Goal: Task Accomplishment & Management: Manage account settings

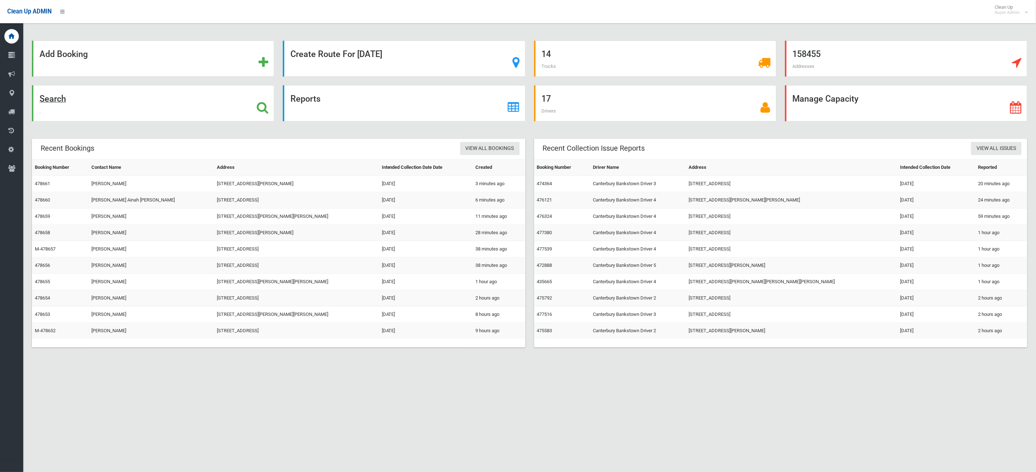
click at [155, 109] on div "Search" at bounding box center [153, 103] width 242 height 36
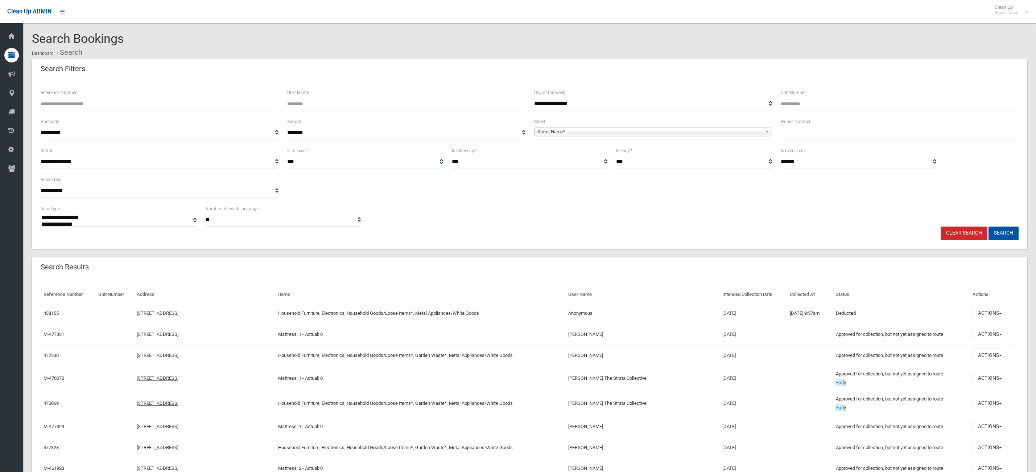
select select
click at [955, 128] on input "text" at bounding box center [900, 132] width 238 height 13
type input "**"
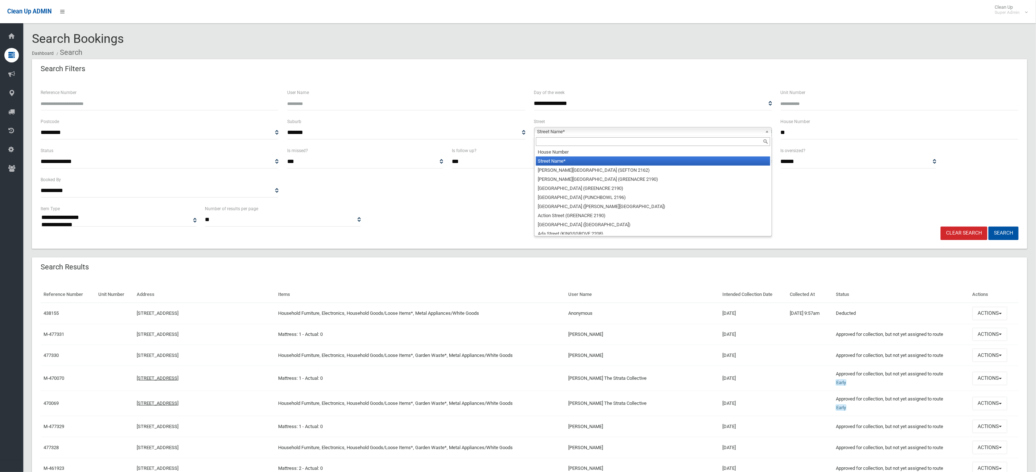
click at [626, 130] on span "Street Name*" at bounding box center [650, 131] width 225 height 9
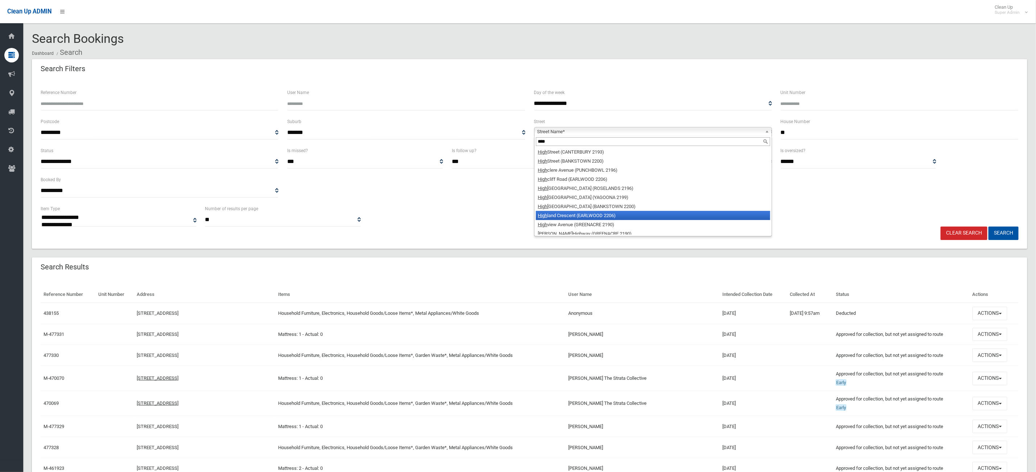
type input "****"
click at [610, 214] on li "High land Crescent (EARLWOOD 2206)" at bounding box center [653, 215] width 234 height 9
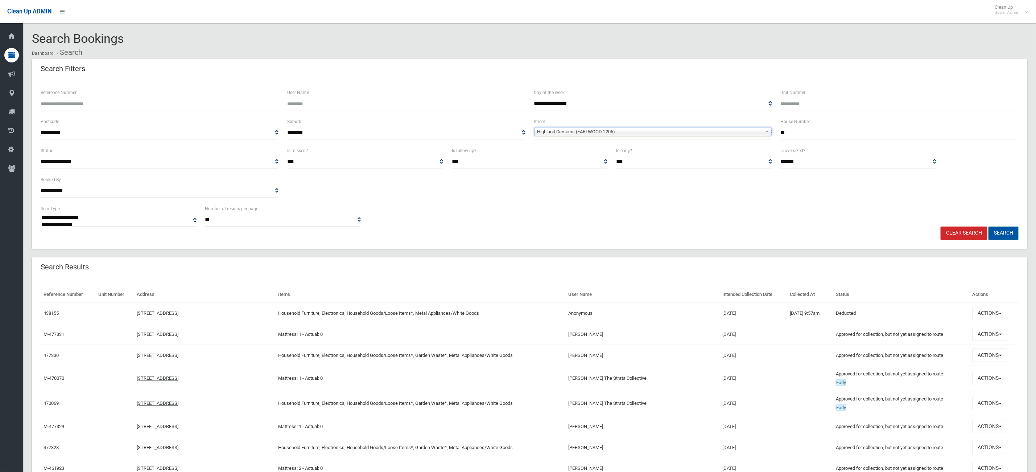
click at [1006, 235] on button "Search" at bounding box center [1004, 232] width 30 height 13
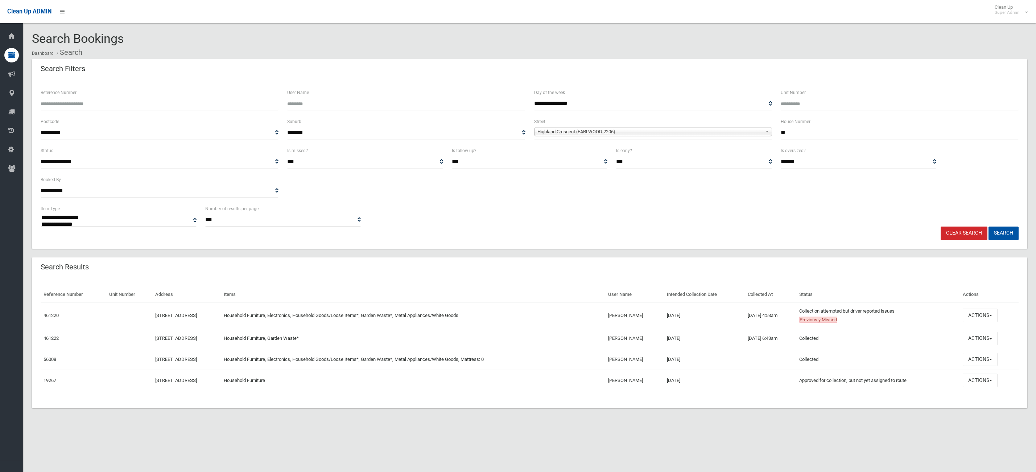
select select
click at [998, 309] on button "Actions" at bounding box center [980, 314] width 35 height 13
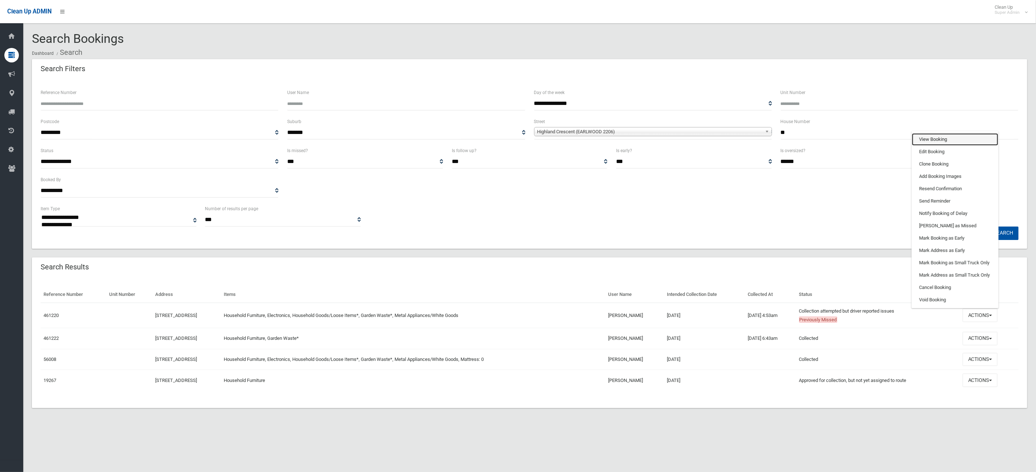
click at [972, 140] on link "View Booking" at bounding box center [955, 139] width 86 height 12
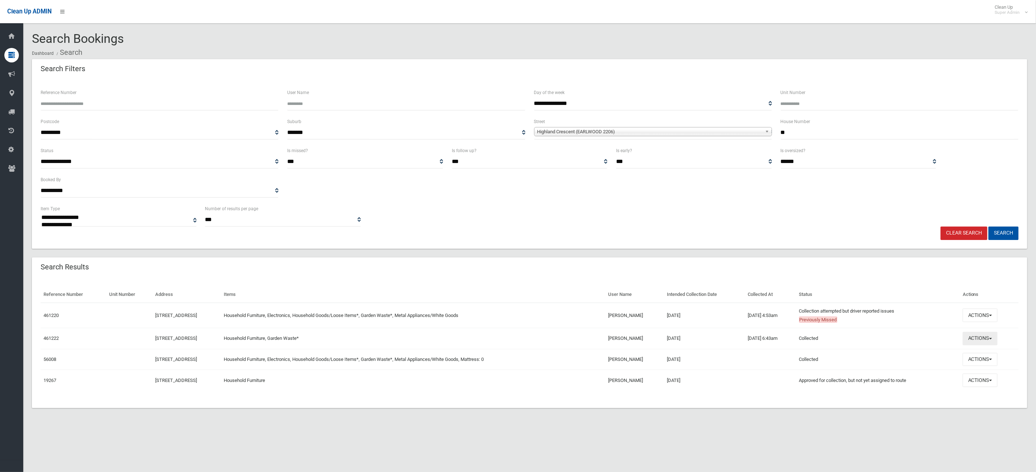
click at [981, 335] on button "Actions" at bounding box center [980, 338] width 35 height 13
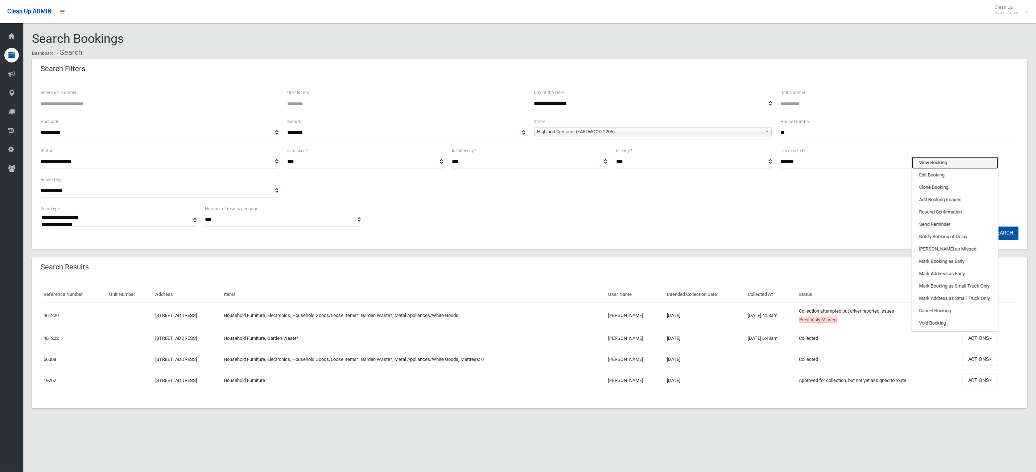
click at [953, 166] on link "View Booking" at bounding box center [955, 162] width 86 height 12
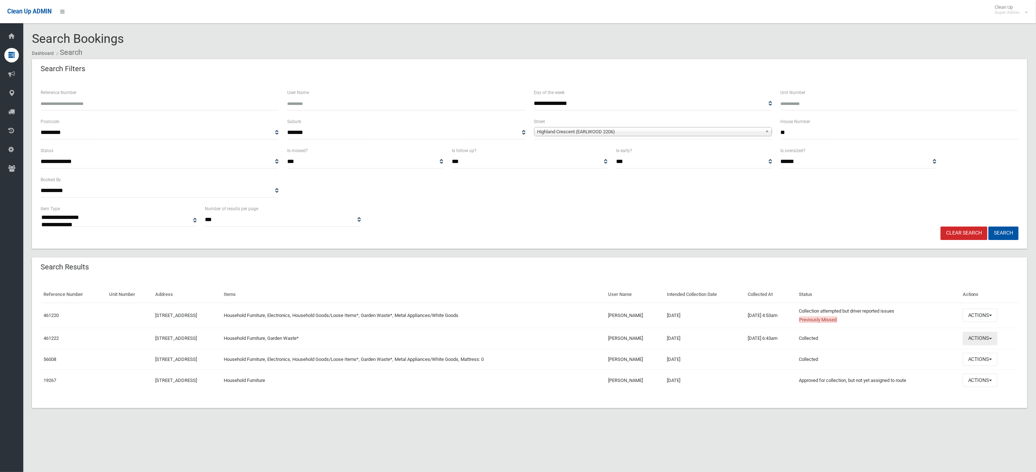
click at [976, 338] on button "Actions" at bounding box center [980, 338] width 35 height 13
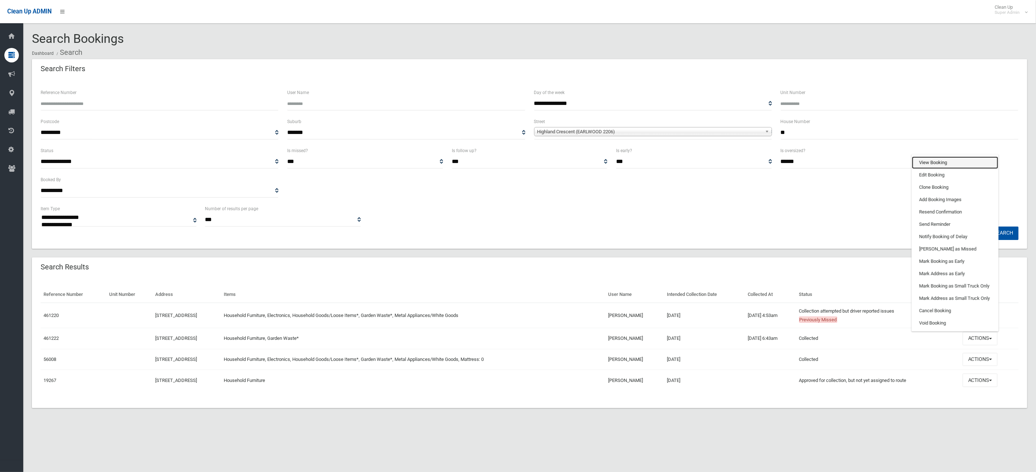
click at [956, 160] on link "View Booking" at bounding box center [955, 162] width 86 height 12
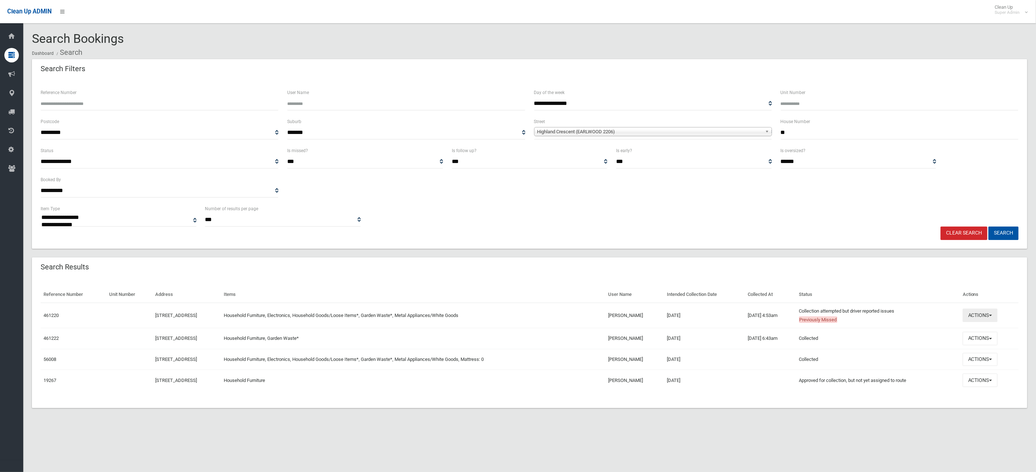
click at [990, 312] on button "Actions" at bounding box center [980, 314] width 35 height 13
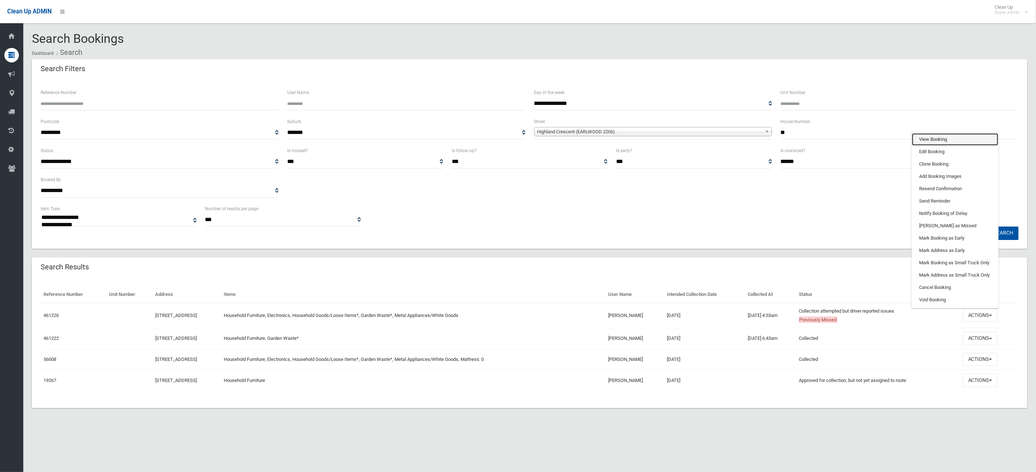
click at [950, 141] on link "View Booking" at bounding box center [955, 139] width 86 height 12
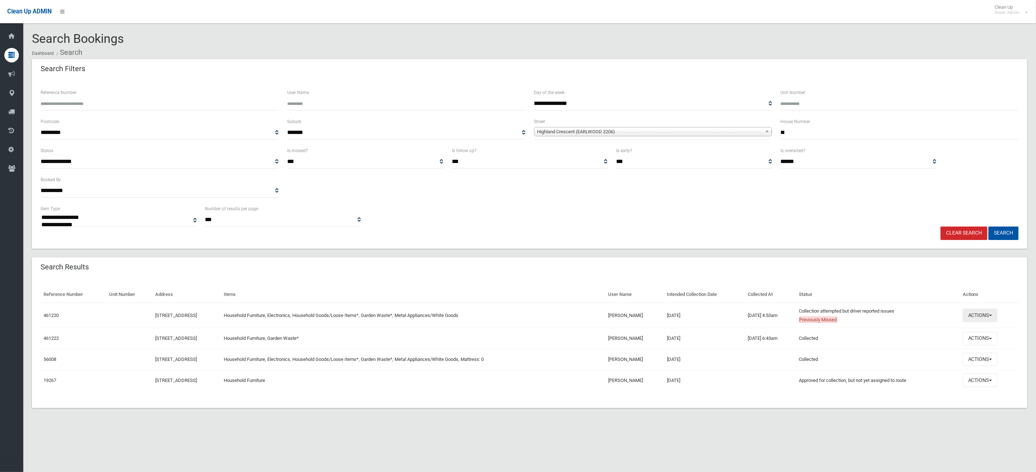
click at [975, 309] on button "Actions" at bounding box center [980, 314] width 35 height 13
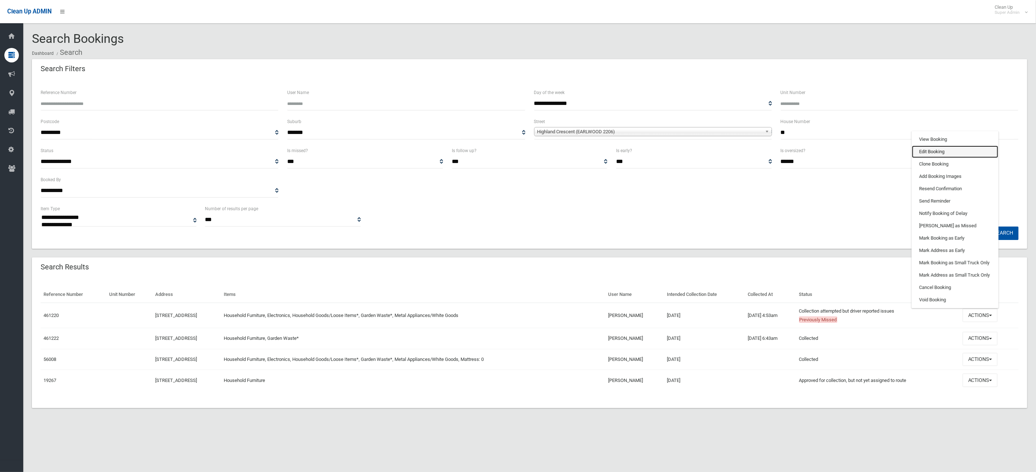
drag, startPoint x: 959, startPoint y: 152, endPoint x: 839, endPoint y: 138, distance: 120.5
click at [959, 152] on link "Edit Booking" at bounding box center [955, 151] width 86 height 12
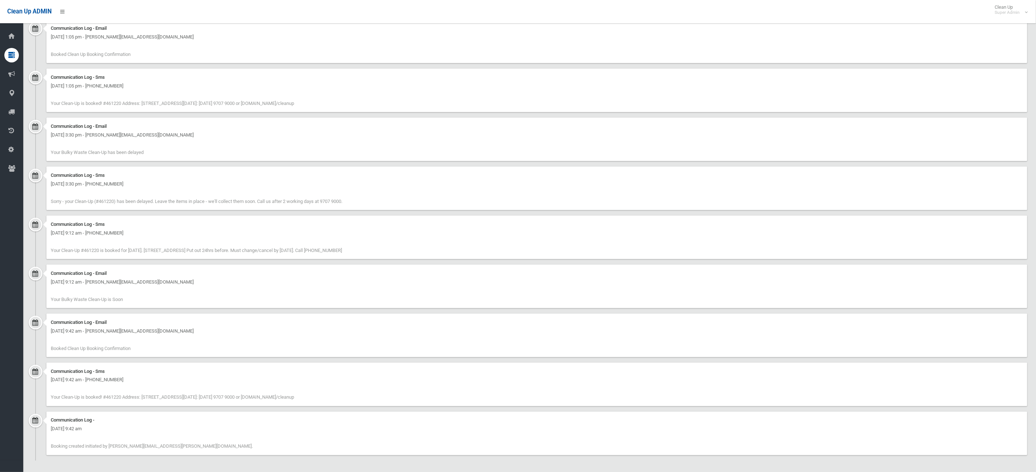
scroll to position [660, 0]
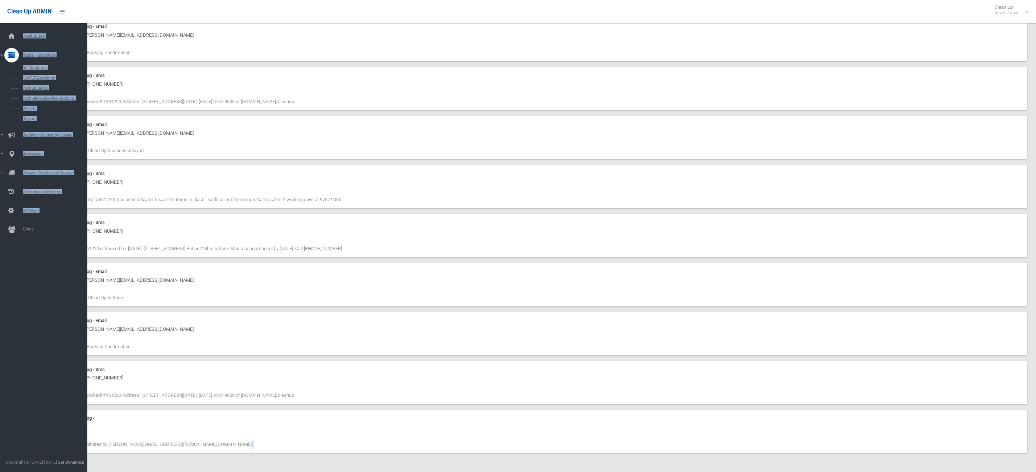
drag, startPoint x: 183, startPoint y: 447, endPoint x: 60, endPoint y: 416, distance: 126.7
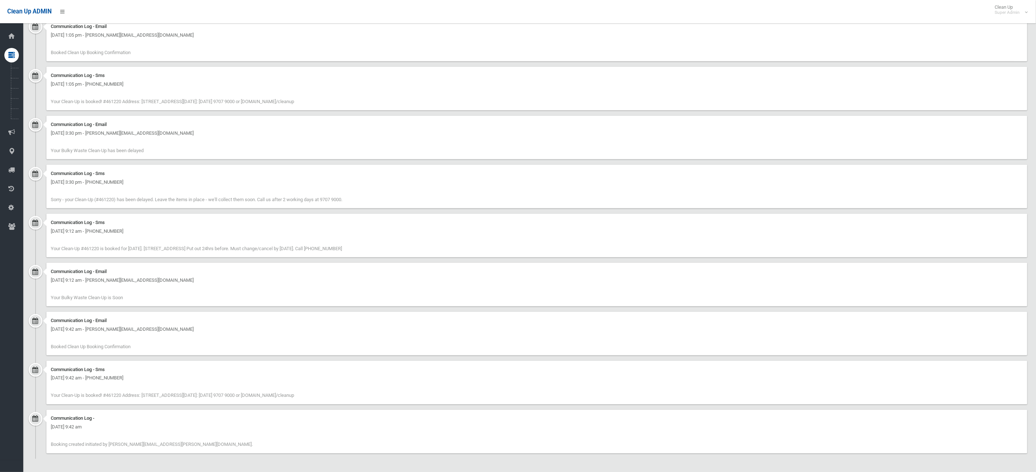
click at [328, 420] on div "Communication Log -" at bounding box center [537, 418] width 973 height 9
drag, startPoint x: 269, startPoint y: 390, endPoint x: 141, endPoint y: 396, distance: 128.2
click at [146, 393] on div "Communication Log - Sms Monday 5th May 2025 - 9:42 am - +61425769650 Your Clean…" at bounding box center [536, 383] width 981 height 44
drag, startPoint x: 140, startPoint y: 401, endPoint x: 174, endPoint y: 402, distance: 34.5
click at [140, 401] on div "Communication Log - Sms Monday 5th May 2025 - 9:42 am - +61425769650 Your Clean…" at bounding box center [536, 383] width 981 height 44
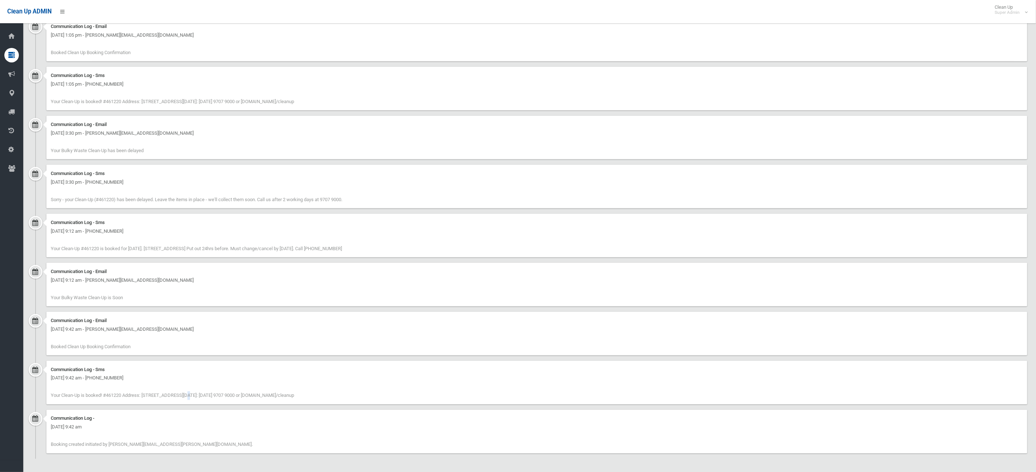
drag, startPoint x: 266, startPoint y: 390, endPoint x: 340, endPoint y: 402, distance: 75.3
click at [358, 401] on div "Communication Log - Sms Monday 5th May 2025 - 9:42 am - +61425769650 Your Clean…" at bounding box center [536, 383] width 981 height 44
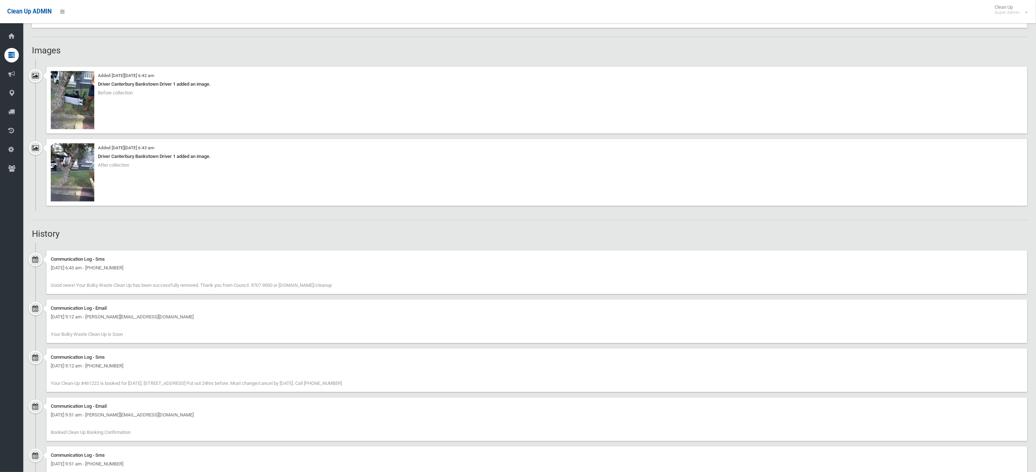
scroll to position [358, 0]
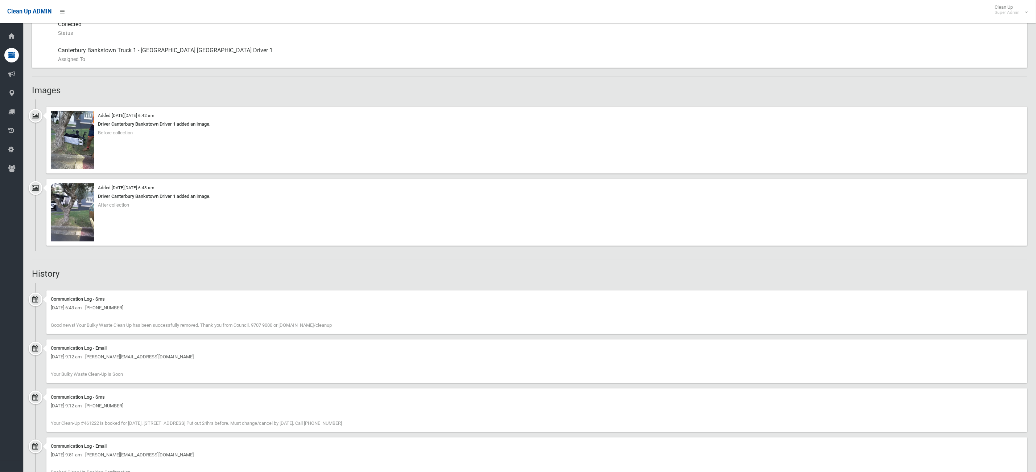
scroll to position [467, 0]
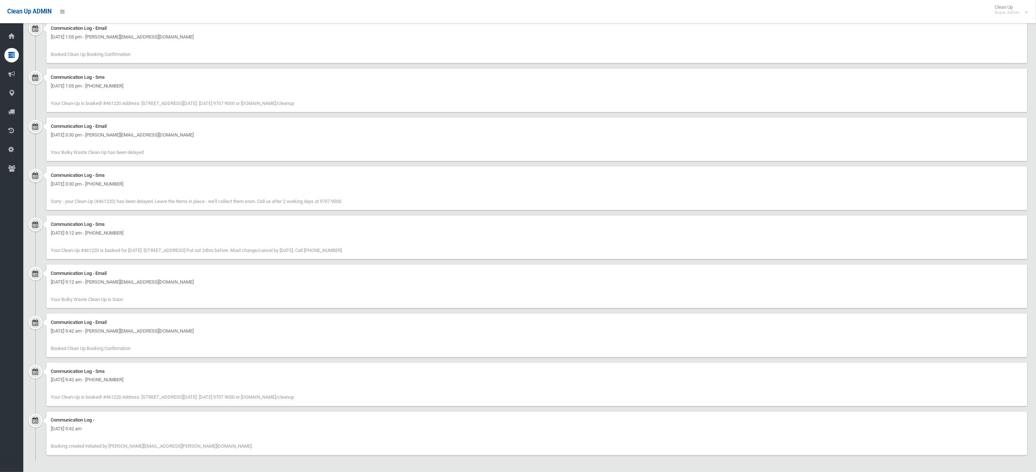
scroll to position [660, 0]
drag, startPoint x: 233, startPoint y: 454, endPoint x: 103, endPoint y: 304, distance: 198.3
click at [104, 311] on ul "Communication Log - Sms Monday 2nd June 2025 - 4:53 am - +61425769650 Your Clea…" at bounding box center [530, 162] width 996 height 593
click at [232, 326] on div "Monday 5th May 2025 - 9:42 am - anna.pappas17@gmail.com" at bounding box center [537, 329] width 973 height 9
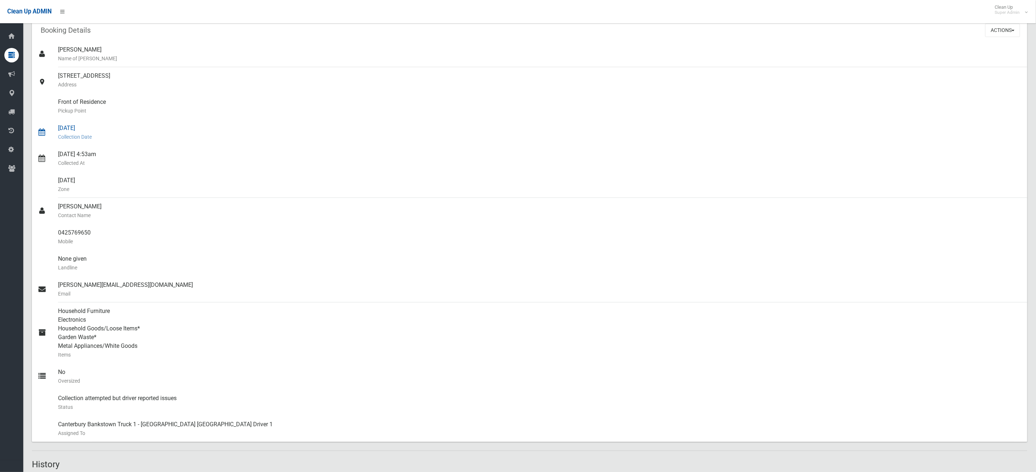
scroll to position [0, 0]
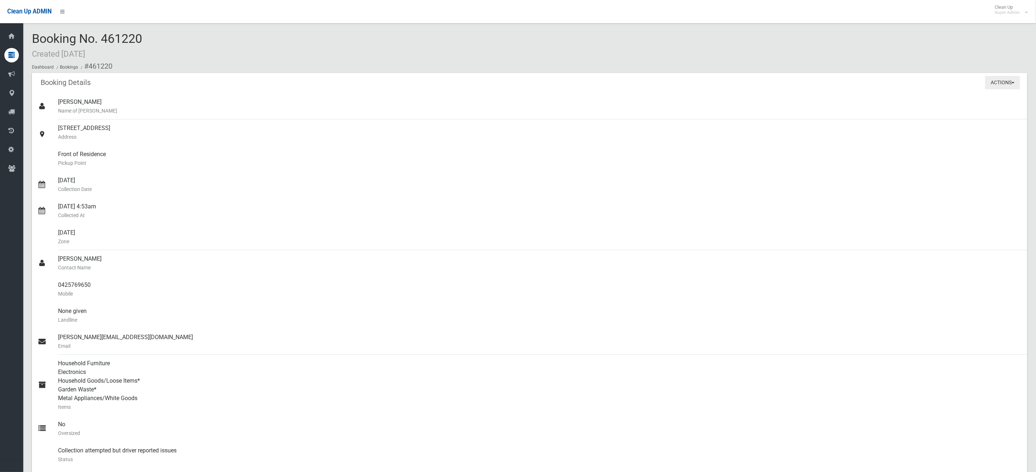
click at [1006, 76] on button "Actions" at bounding box center [1003, 82] width 35 height 13
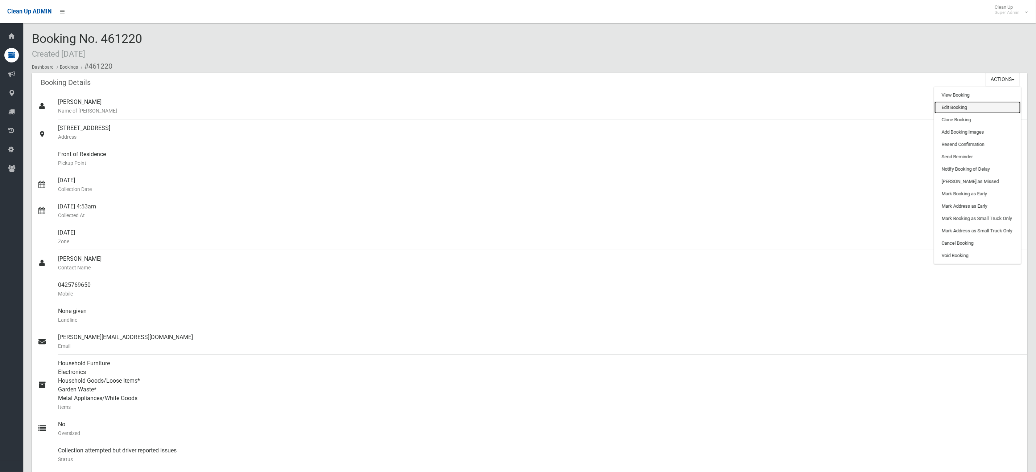
drag, startPoint x: 971, startPoint y: 108, endPoint x: 1031, endPoint y: 141, distance: 68.2
click at [972, 108] on link "Edit Booking" at bounding box center [978, 107] width 86 height 12
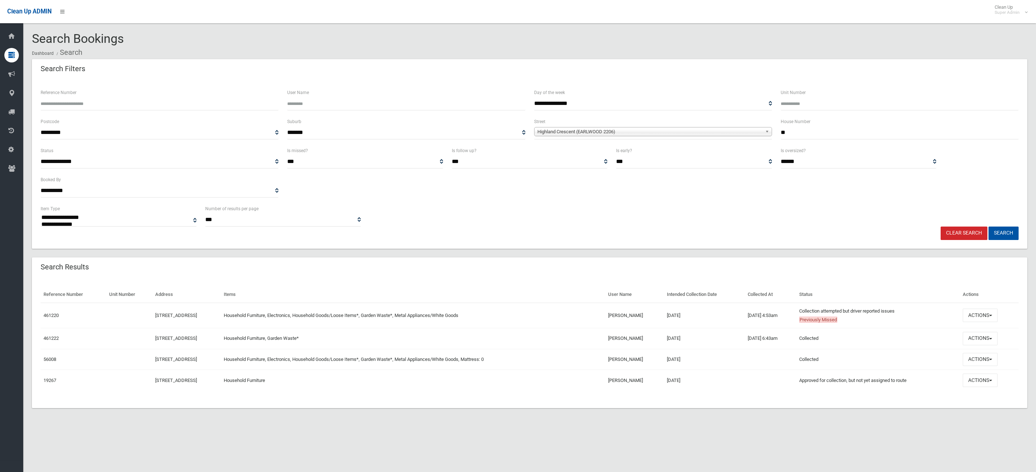
select select
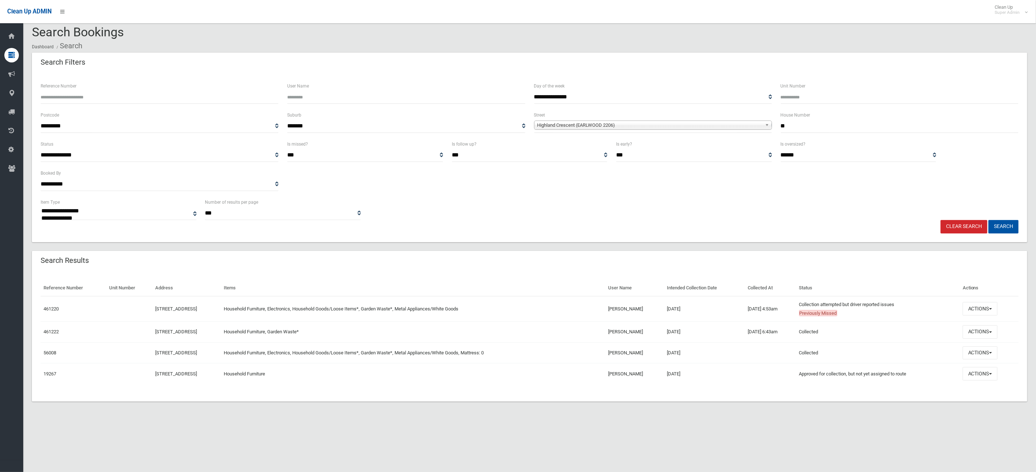
scroll to position [9, 0]
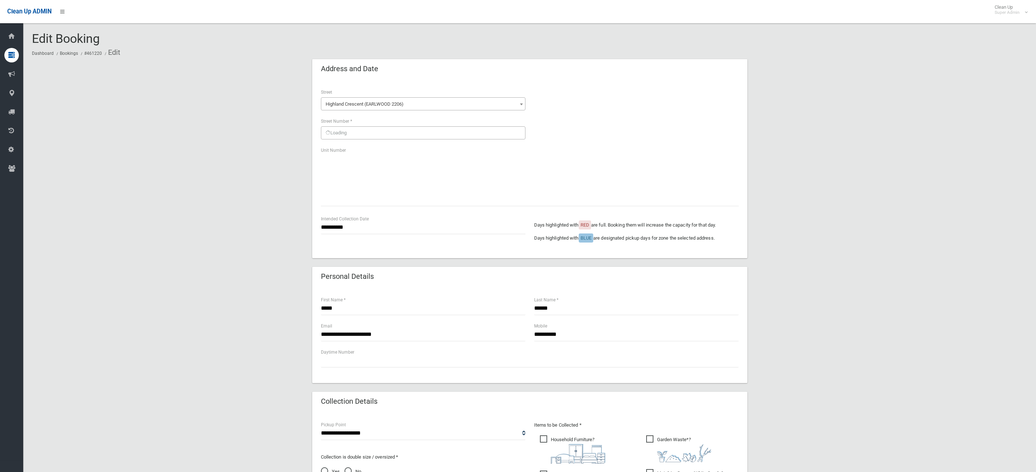
scroll to position [247, 0]
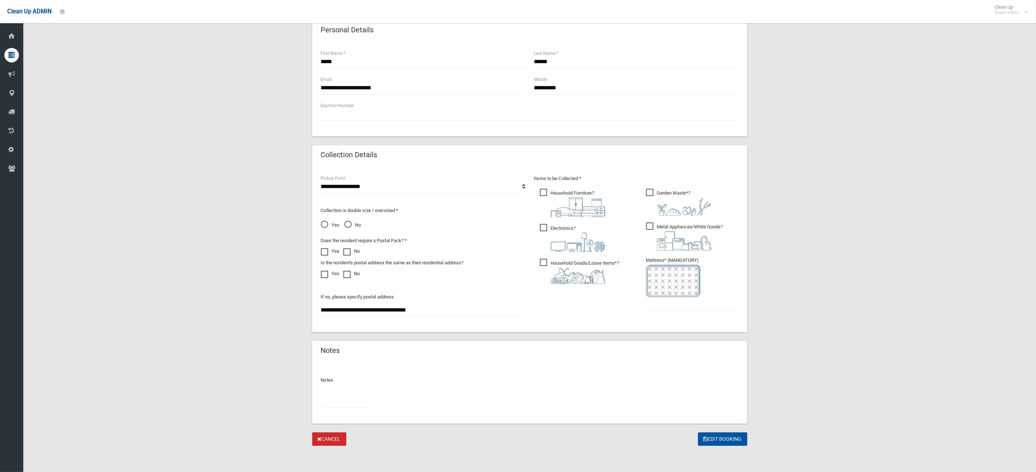
click at [365, 400] on input "text" at bounding box center [530, 400] width 418 height 13
click at [374, 400] on input "**********" at bounding box center [530, 400] width 418 height 13
click at [423, 398] on input "**********" at bounding box center [530, 400] width 418 height 13
type input "**********"
click at [681, 303] on input "text" at bounding box center [692, 303] width 93 height 13
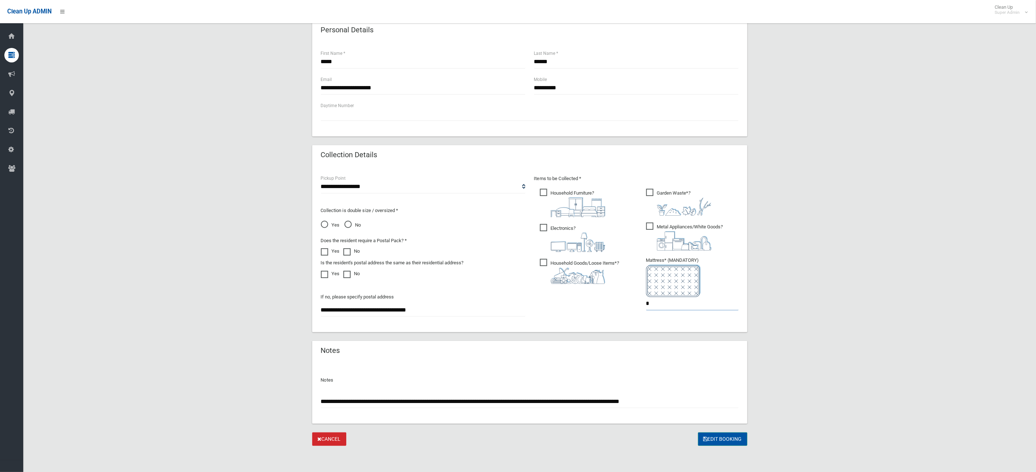
type input "*"
click at [713, 442] on button "Edit Booking" at bounding box center [722, 438] width 49 height 13
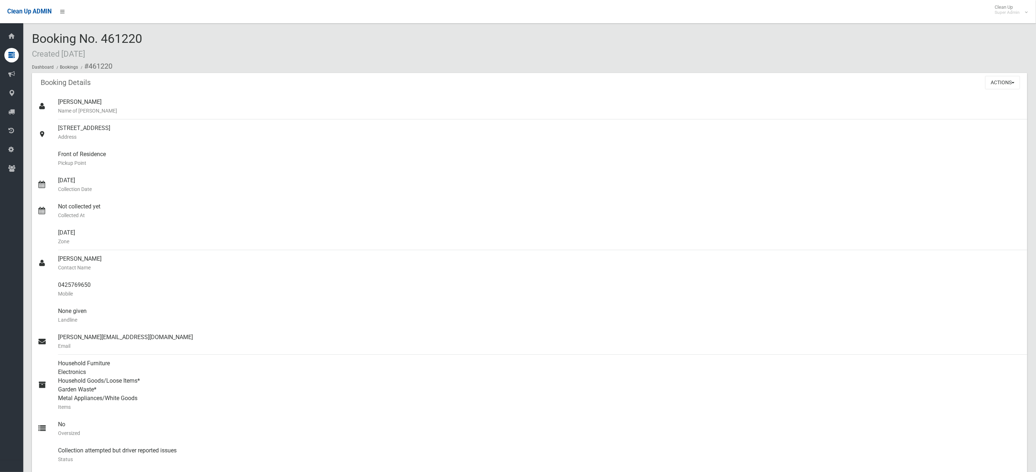
click at [1002, 69] on ol "Dashboard Bookings #461220" at bounding box center [530, 65] width 996 height 13
click at [996, 80] on button "Actions" at bounding box center [1003, 82] width 35 height 13
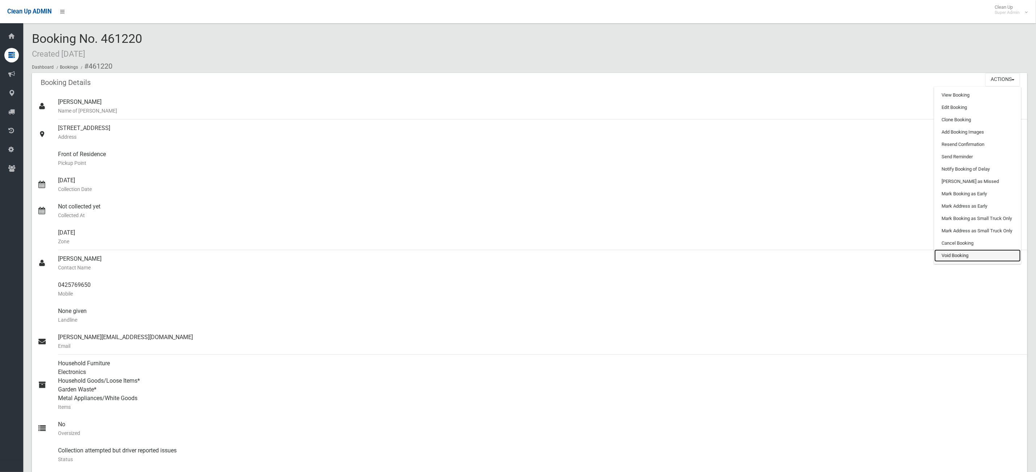
drag, startPoint x: 968, startPoint y: 260, endPoint x: 570, endPoint y: 12, distance: 469.5
click at [968, 260] on link "Void Booking" at bounding box center [978, 255] width 86 height 12
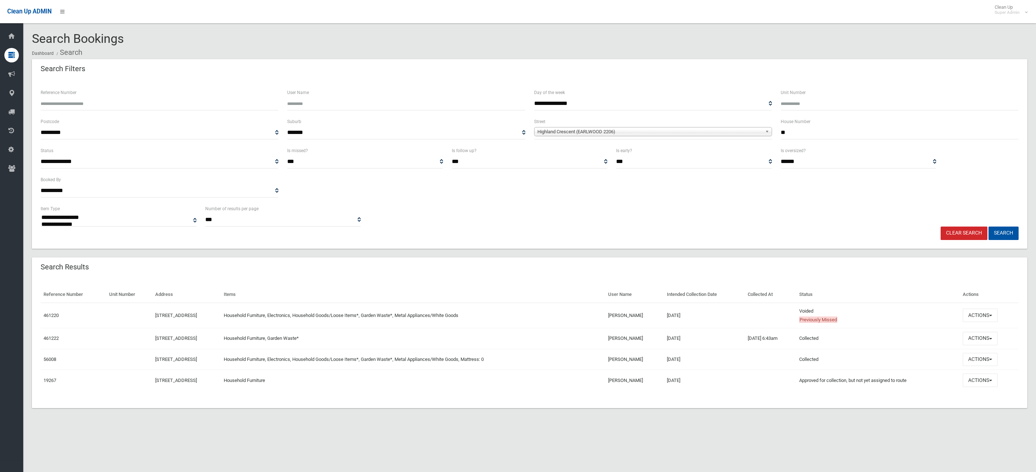
select select
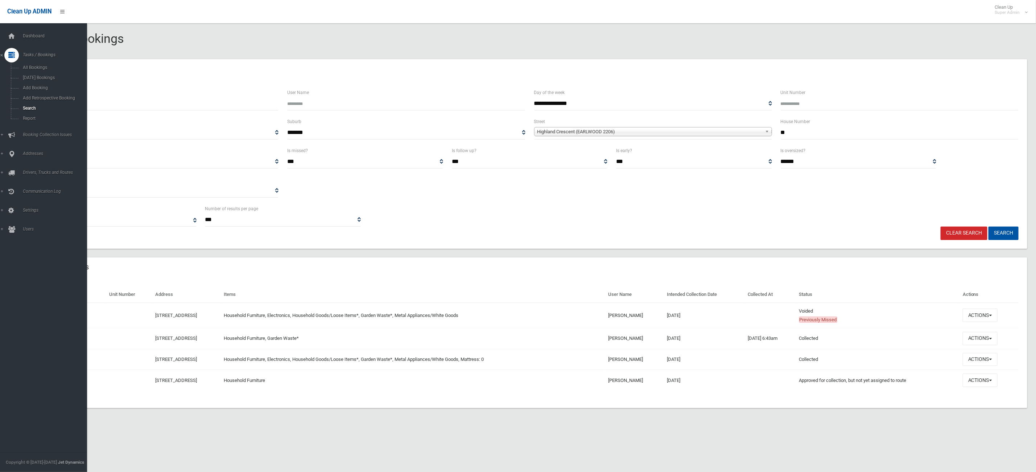
drag, startPoint x: 19, startPoint y: 33, endPoint x: 57, endPoint y: 147, distance: 120.5
click at [18, 33] on div at bounding box center [11, 36] width 15 height 15
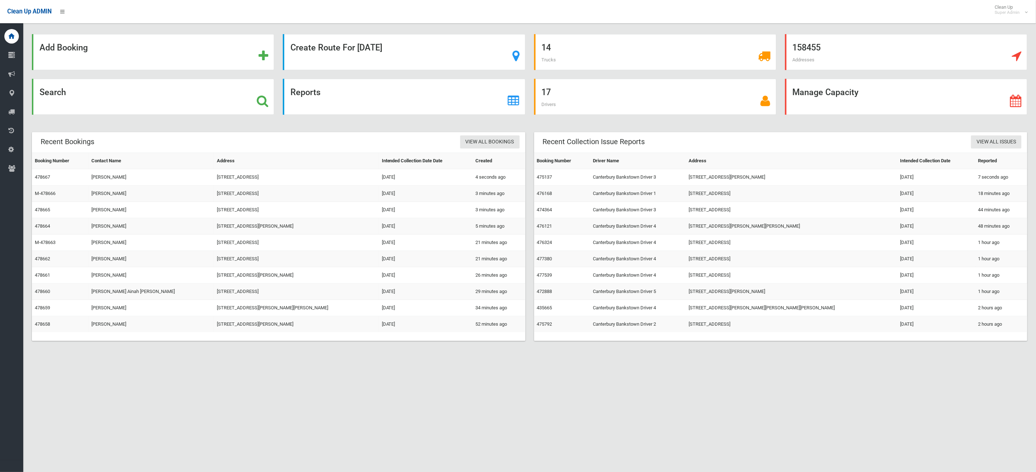
scroll to position [9, 0]
click at [245, 378] on div "Add Booking Create Route For Tomorrow 14 Trucks 158455 Addresses Search Reports…" at bounding box center [518, 236] width 1036 height 472
